Goal: Information Seeking & Learning: Learn about a topic

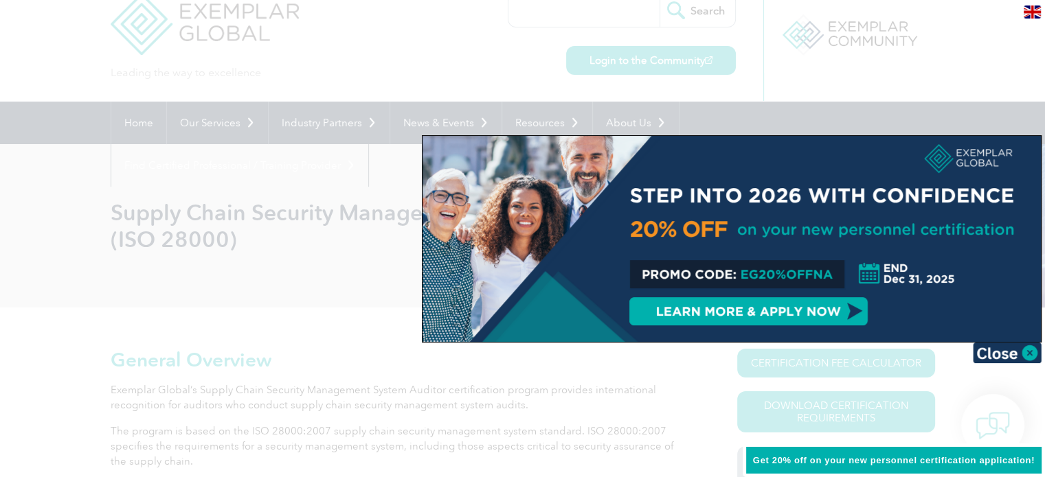
click at [36, 411] on div at bounding box center [522, 238] width 1045 height 477
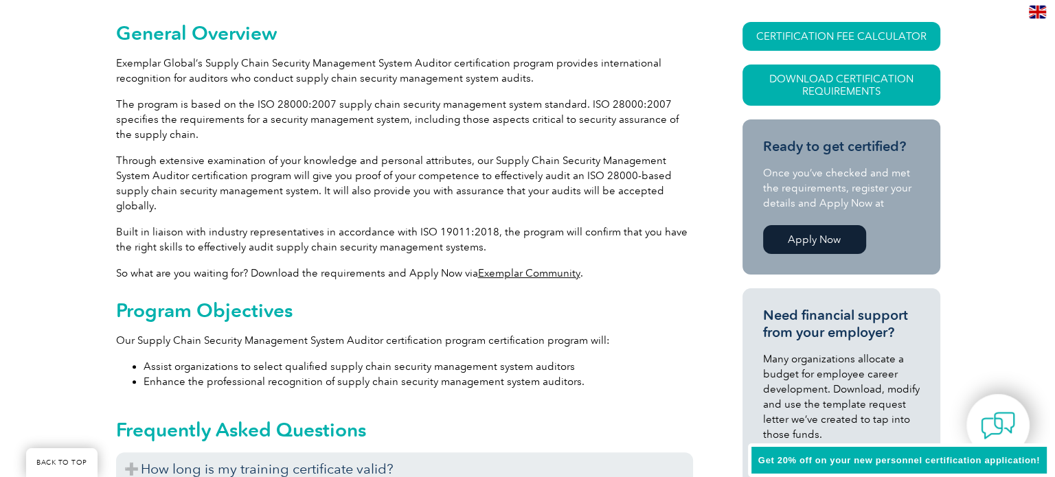
scroll to position [357, 0]
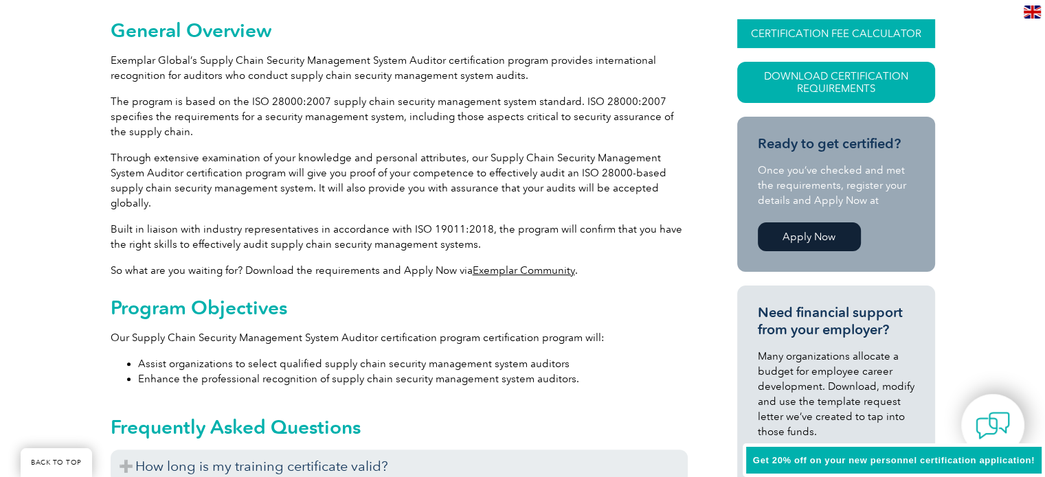
click at [827, 32] on link "CERTIFICATION FEE CALCULATOR" at bounding box center [836, 33] width 198 height 29
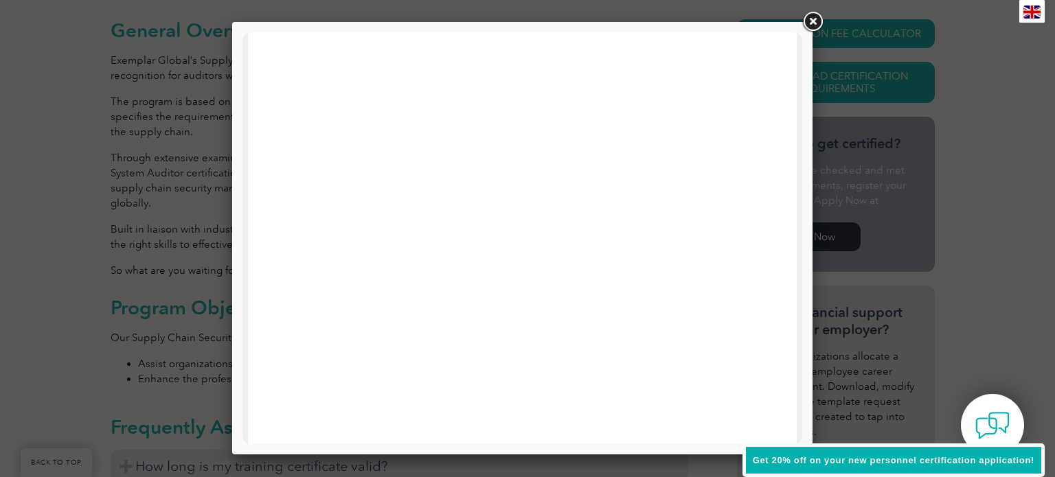
scroll to position [84, 0]
click at [814, 21] on link at bounding box center [812, 22] width 25 height 25
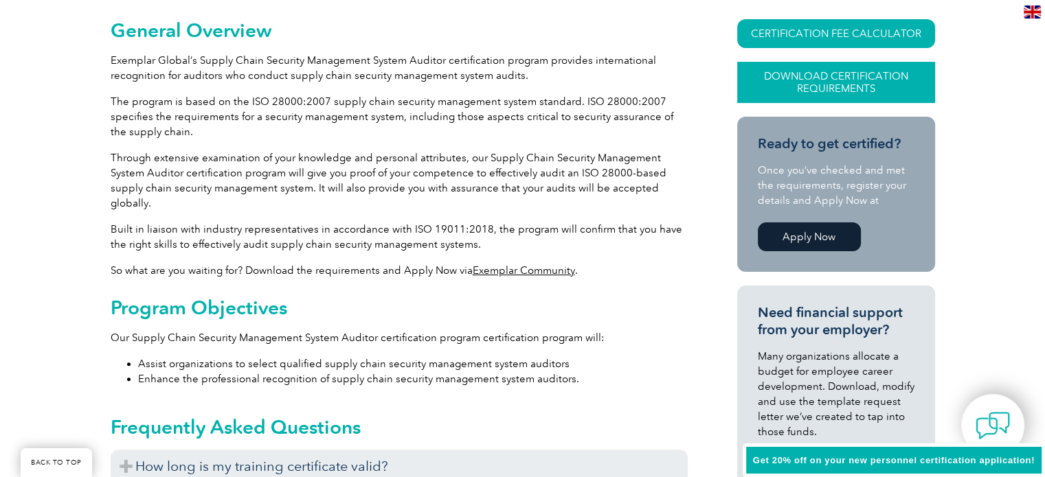
click at [821, 83] on link "Download Certification Requirements" at bounding box center [836, 82] width 198 height 41
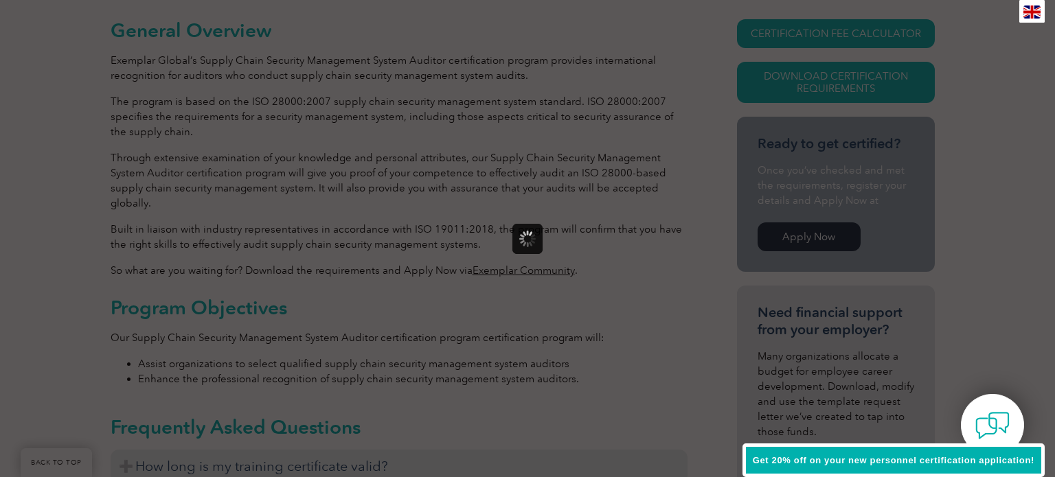
scroll to position [0, 0]
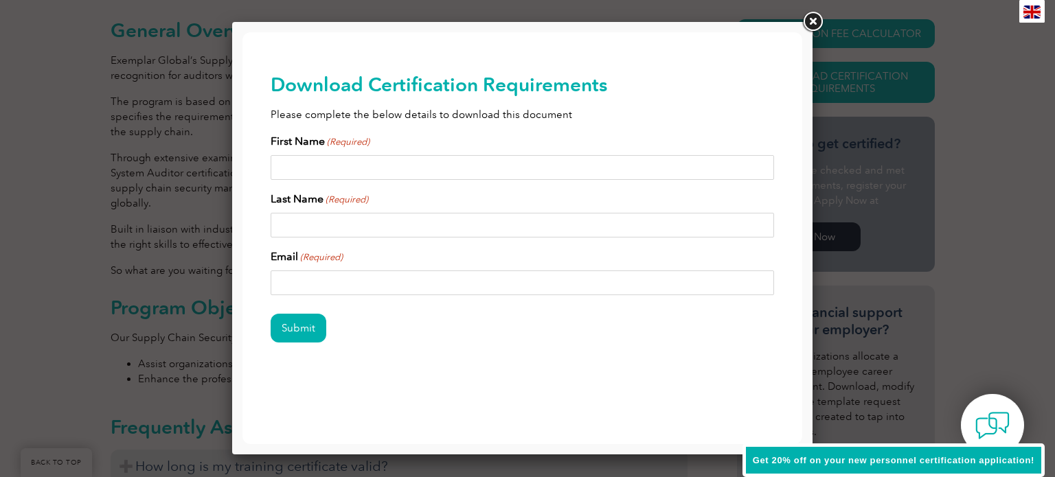
click at [336, 167] on input "First Name (Required)" at bounding box center [523, 167] width 504 height 25
type input "David"
type input "Bagonza"
click at [346, 293] on input "Email (Required)" at bounding box center [523, 283] width 504 height 25
type input "gonzdav@yahoo.com"
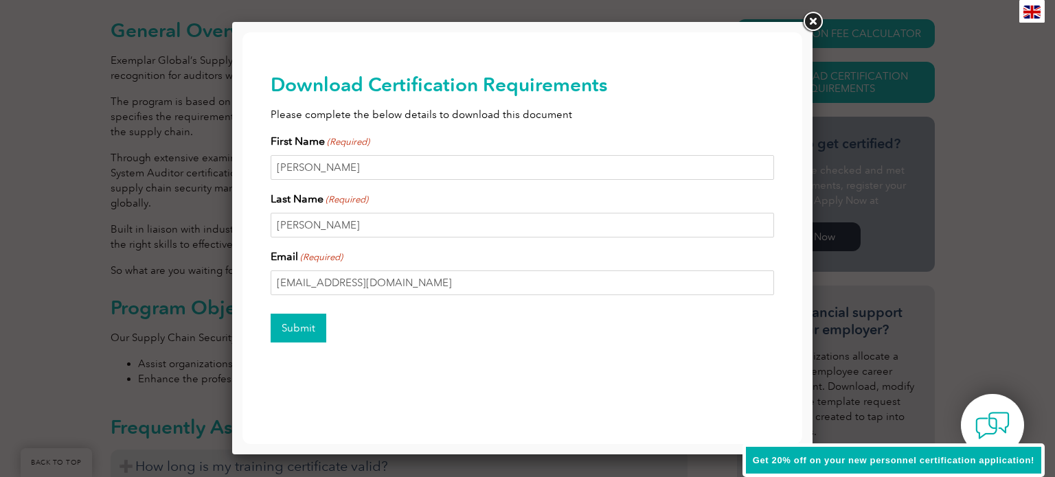
click at [301, 328] on input "Submit" at bounding box center [299, 328] width 56 height 29
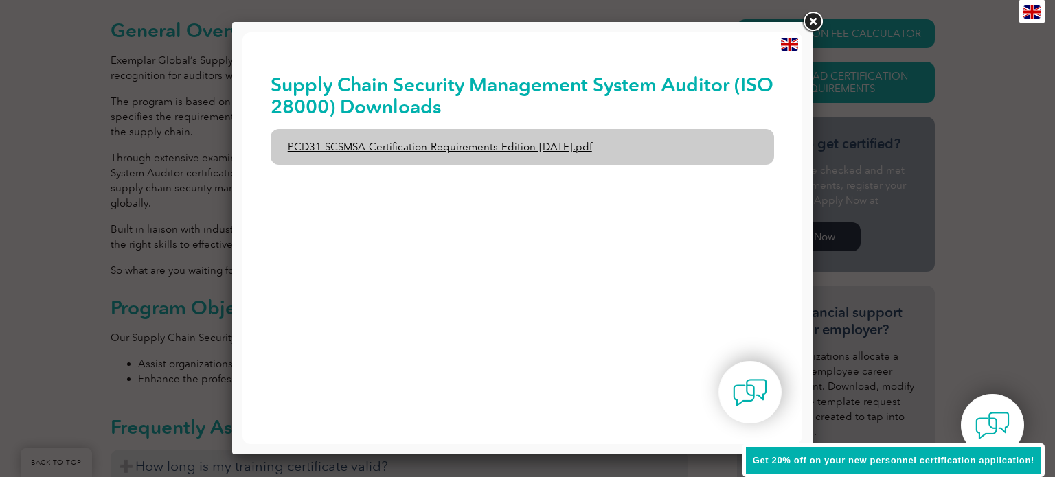
click at [580, 147] on link "PCD31-SCSMSA-Certification-Requirements-Edition-1-June-2020.pdf" at bounding box center [523, 147] width 504 height 36
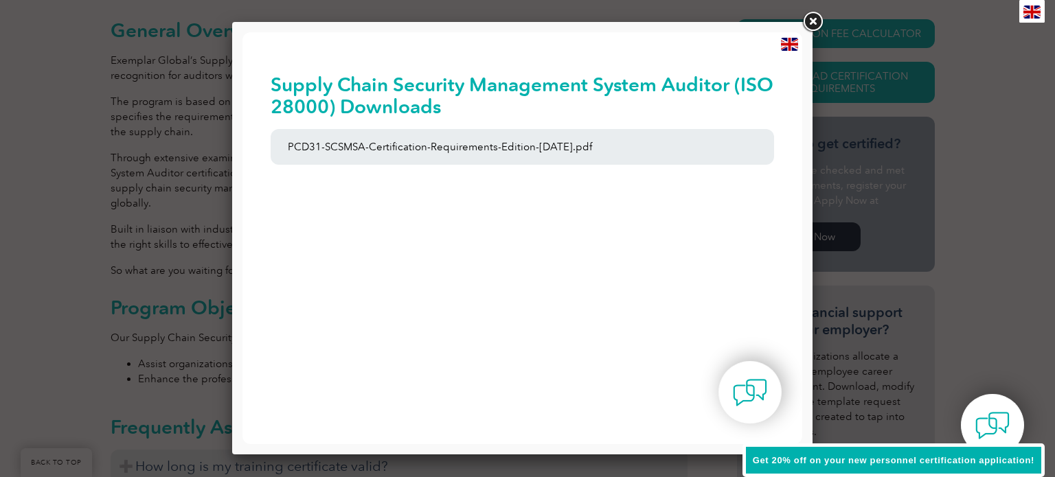
click at [808, 21] on link at bounding box center [812, 22] width 25 height 25
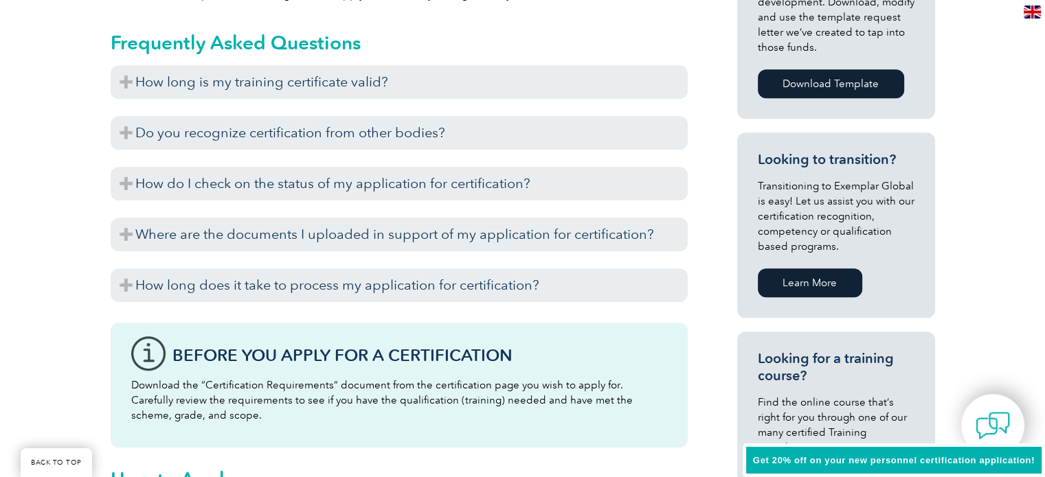
scroll to position [769, 0]
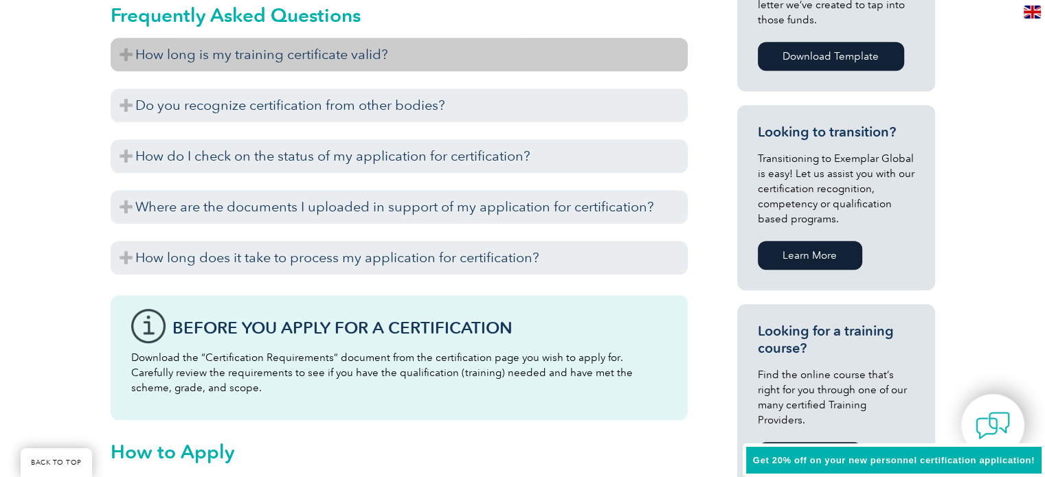
click at [135, 38] on h3 "How long is my training certificate valid?" at bounding box center [399, 55] width 577 height 34
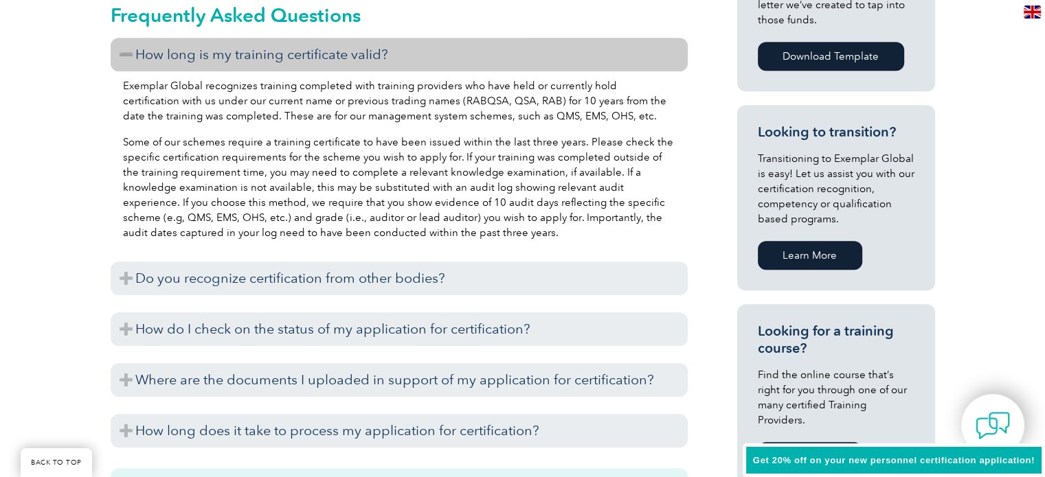
click at [129, 39] on h3 "How long is my training certificate valid?" at bounding box center [399, 55] width 577 height 34
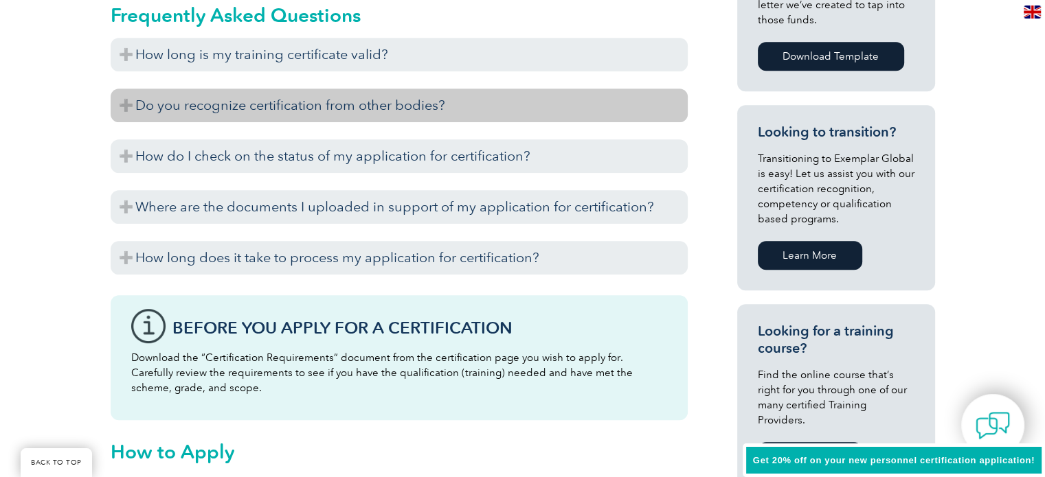
click at [128, 91] on h3 "Do you recognize certification from other bodies?" at bounding box center [399, 106] width 577 height 34
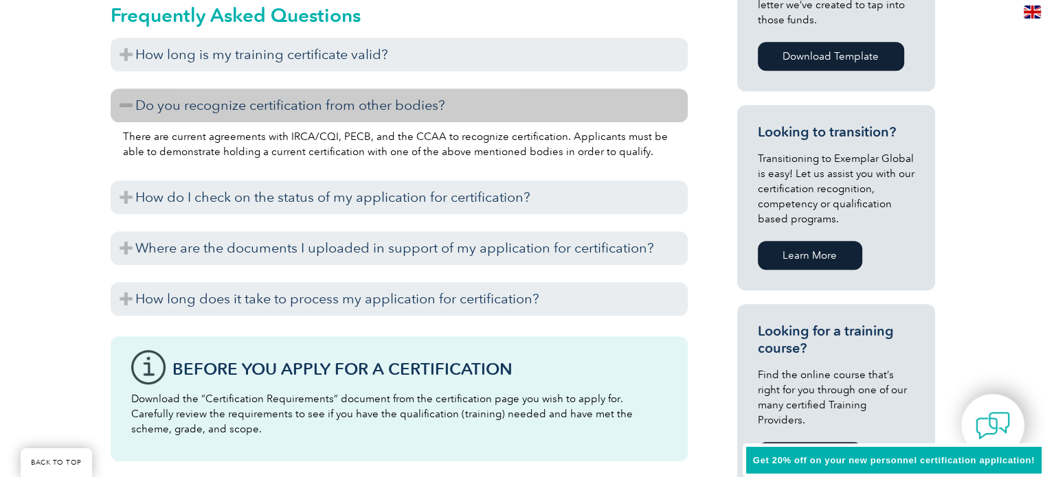
click at [128, 91] on h3 "Do you recognize certification from other bodies?" at bounding box center [399, 106] width 577 height 34
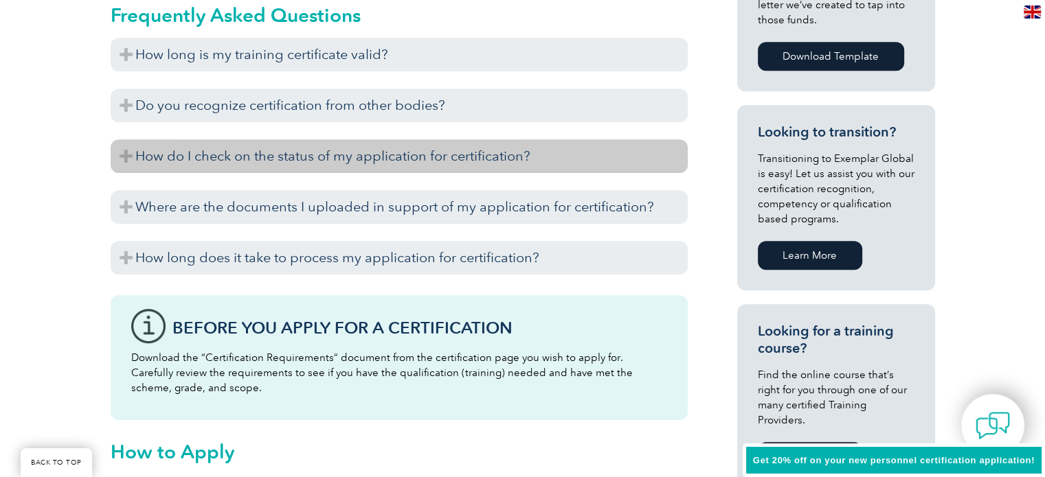
click at [126, 139] on h3 "How do I check on the status of my application for certification?" at bounding box center [399, 156] width 577 height 34
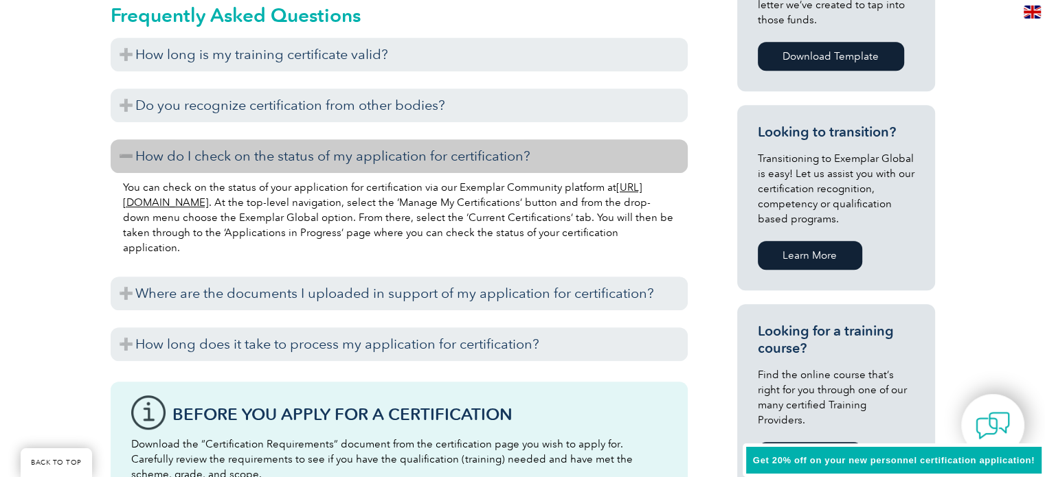
click at [126, 139] on h3 "How do I check on the status of my application for certification?" at bounding box center [399, 156] width 577 height 34
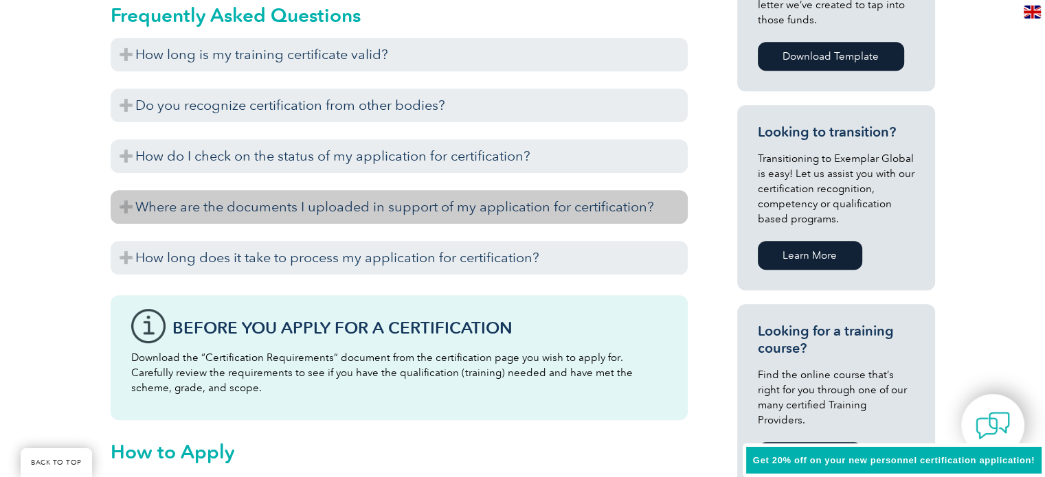
click at [125, 191] on h3 "Where are the documents I uploaded in support of my application for certificati…" at bounding box center [399, 207] width 577 height 34
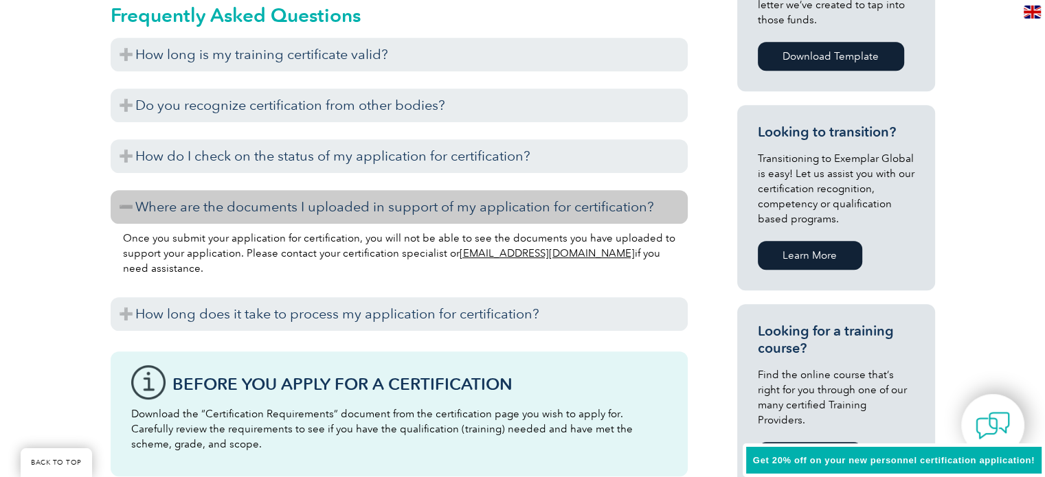
click at [125, 192] on h3 "Where are the documents I uploaded in support of my application for certificati…" at bounding box center [399, 207] width 577 height 34
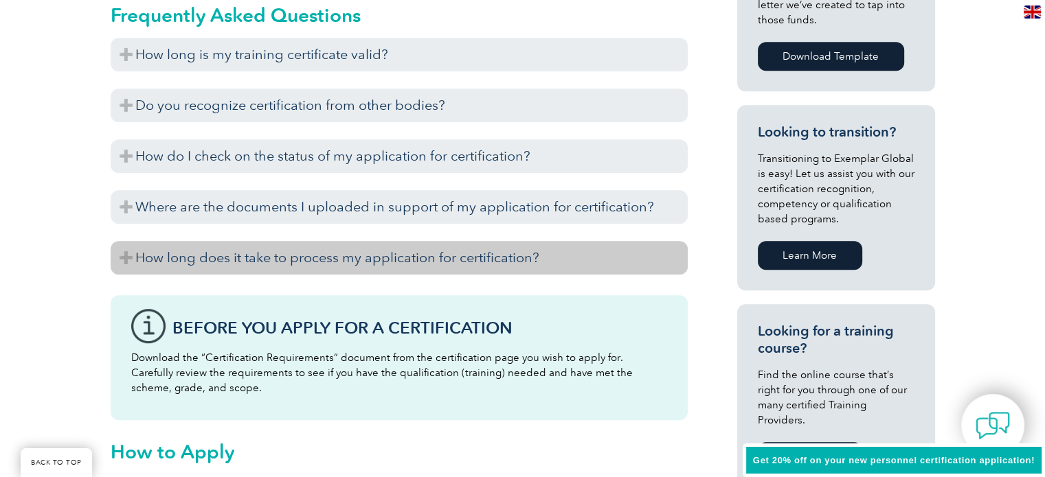
click at [128, 241] on h3 "How long does it take to process my application for certification?" at bounding box center [399, 258] width 577 height 34
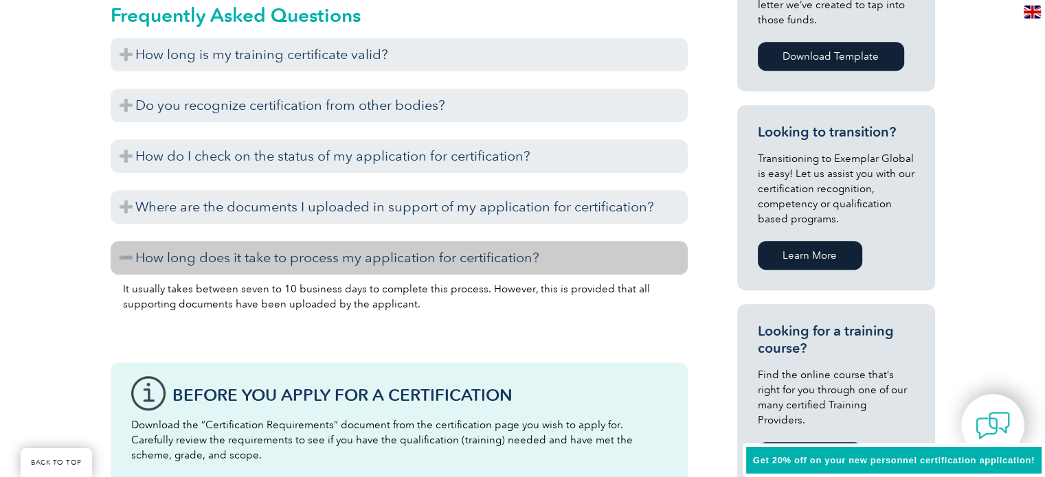
click at [128, 241] on h3 "How long does it take to process my application for certification?" at bounding box center [399, 258] width 577 height 34
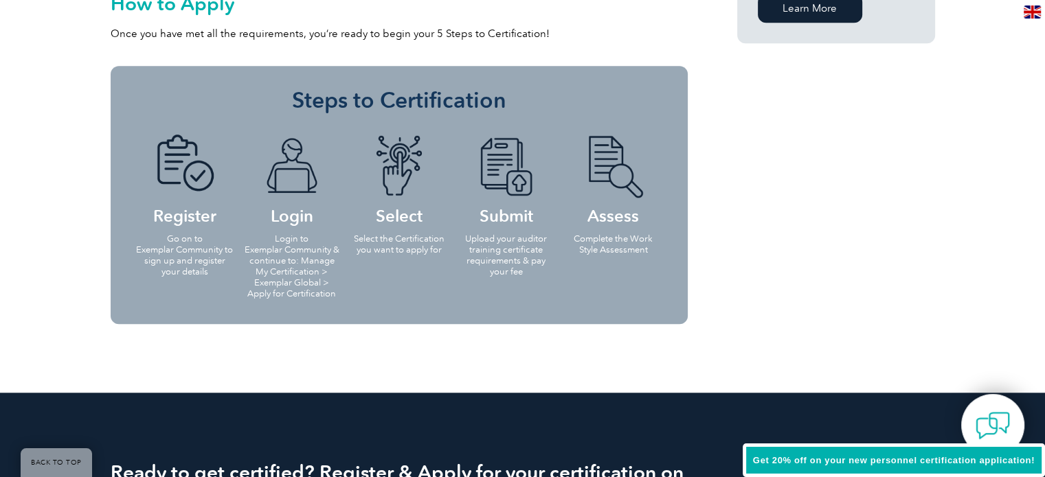
scroll to position [800, 0]
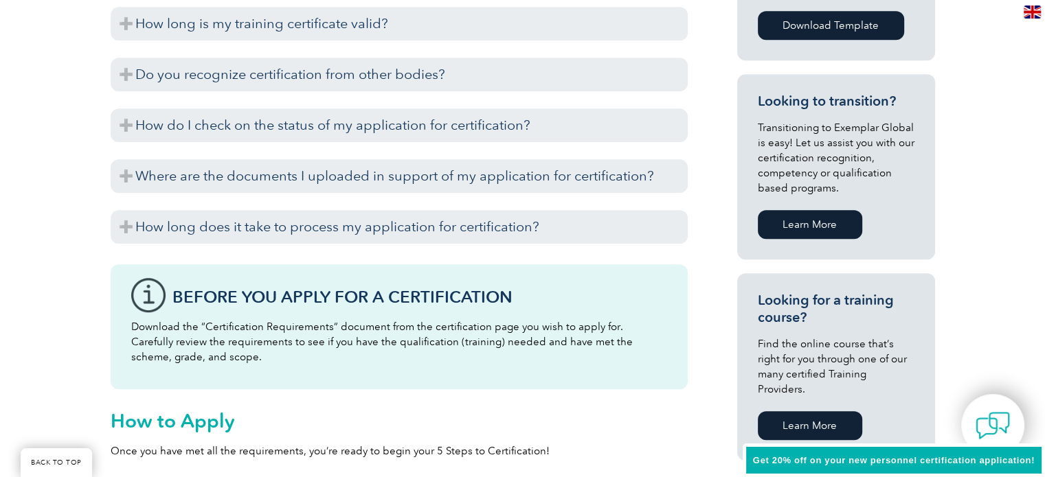
click at [832, 226] on link "Learn More" at bounding box center [810, 224] width 104 height 29
